Goal: Navigation & Orientation: Find specific page/section

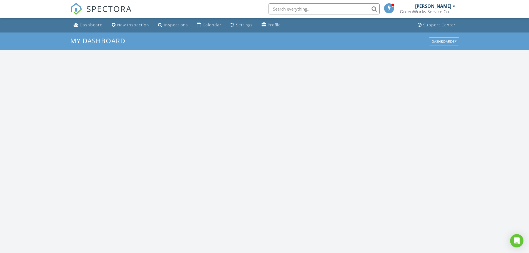
scroll to position [514, 538]
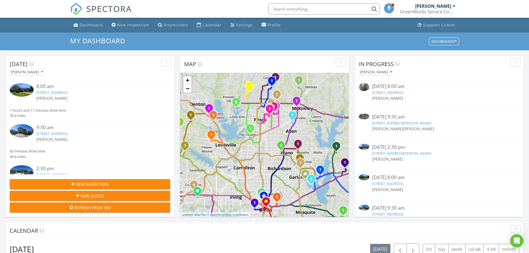
click at [65, 93] on link "[STREET_ADDRESS]" at bounding box center [51, 92] width 31 height 5
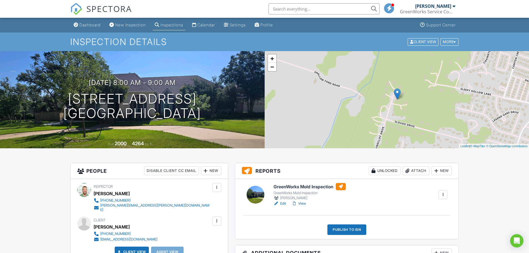
click at [315, 186] on h6 "GreenWorks Mold Inspection" at bounding box center [310, 186] width 72 height 7
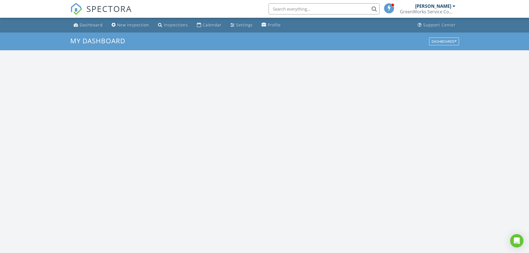
scroll to position [514, 538]
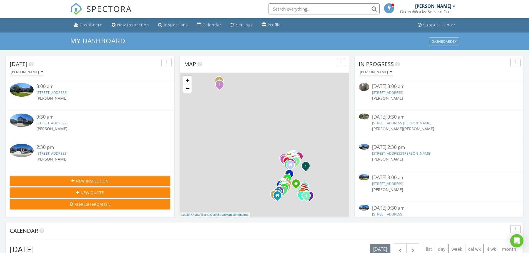
click at [80, 138] on div "9:30 am 4717 Teverola Dr, Round Rock, TX 78665 Rick Stephens" at bounding box center [90, 126] width 161 height 24
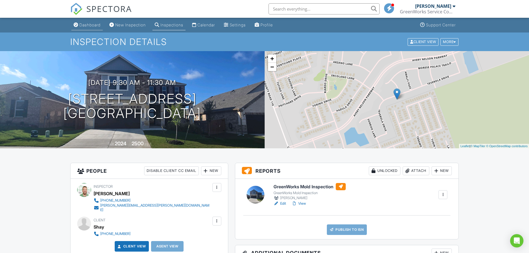
click at [80, 22] on link "Dashboard" at bounding box center [86, 25] width 31 height 10
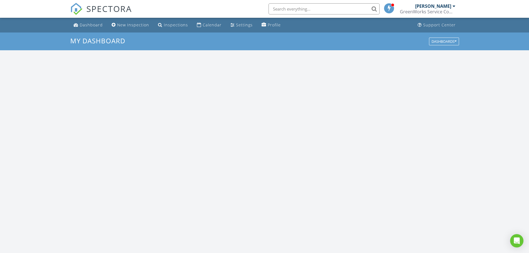
scroll to position [514, 538]
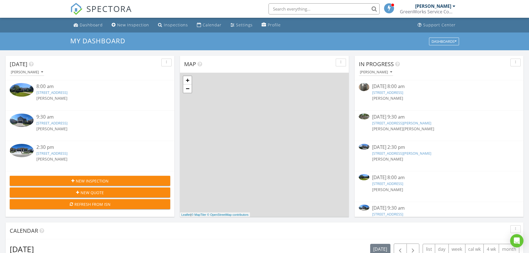
click at [64, 138] on div "9:30 am [STREET_ADDRESS] [PERSON_NAME]" at bounding box center [90, 126] width 161 height 24
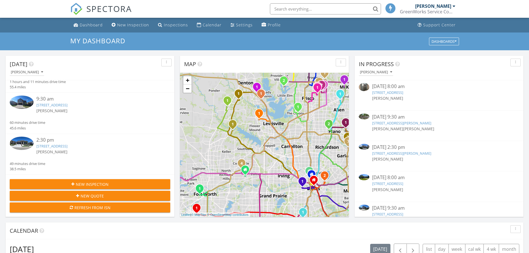
click at [68, 146] on link "[STREET_ADDRESS]" at bounding box center [51, 146] width 31 height 5
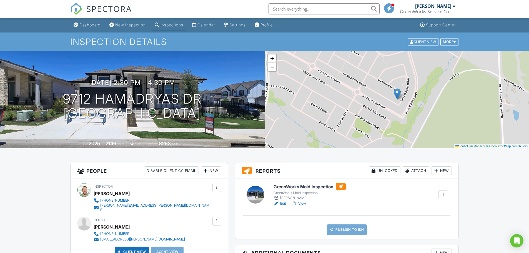
click at [286, 186] on h6 "GreenWorks Mold Inspection" at bounding box center [310, 186] width 72 height 7
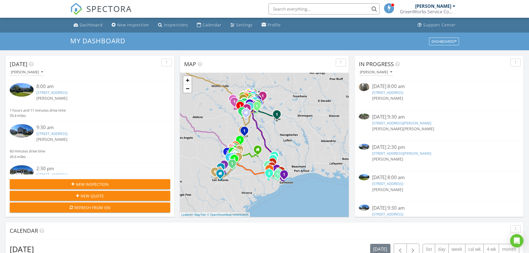
click at [403, 94] on link "[STREET_ADDRESS]" at bounding box center [387, 92] width 31 height 5
